Goal: Information Seeking & Learning: Learn about a topic

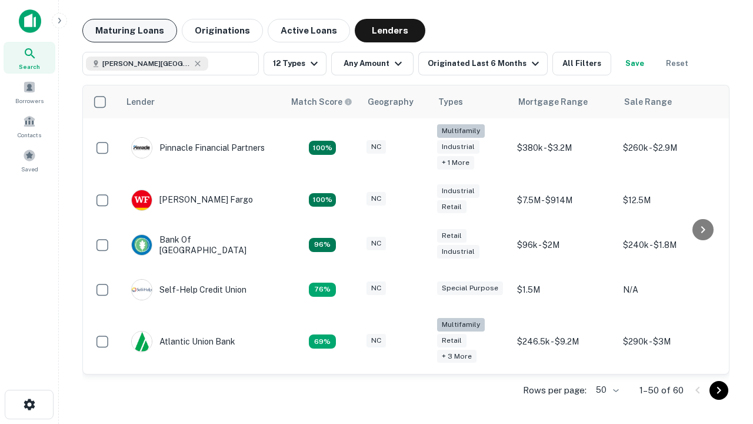
click at [129, 31] on button "Maturing Loans" at bounding box center [129, 31] width 95 height 24
